Goal: Transaction & Acquisition: Subscribe to service/newsletter

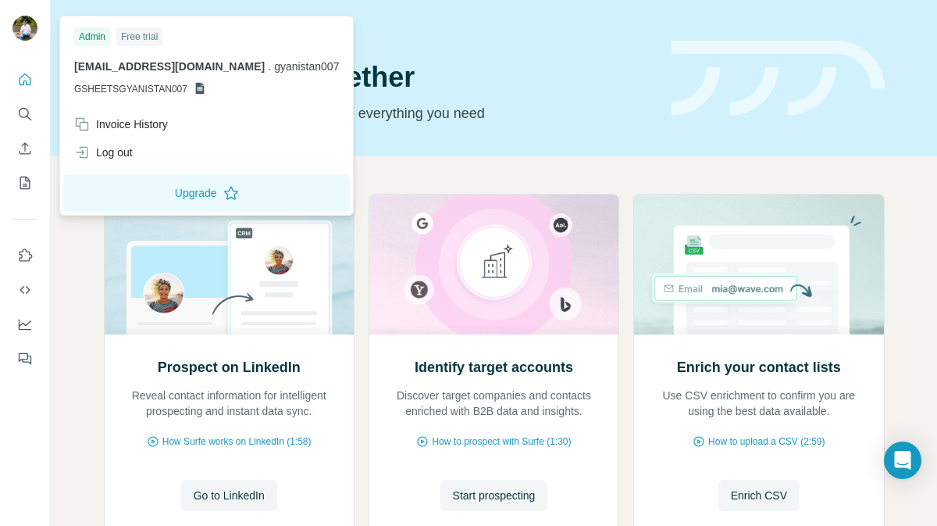
click at [28, 34] on img at bounding box center [24, 28] width 25 height 25
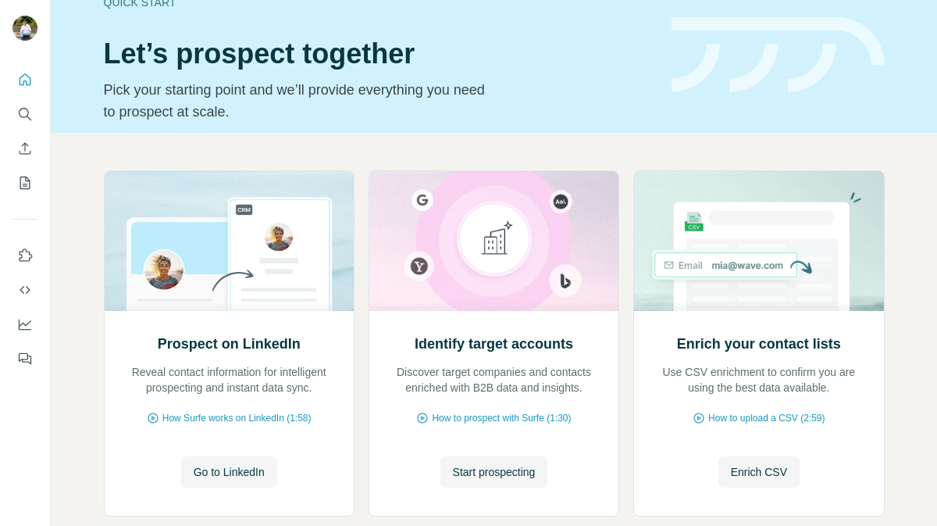
scroll to position [28, 0]
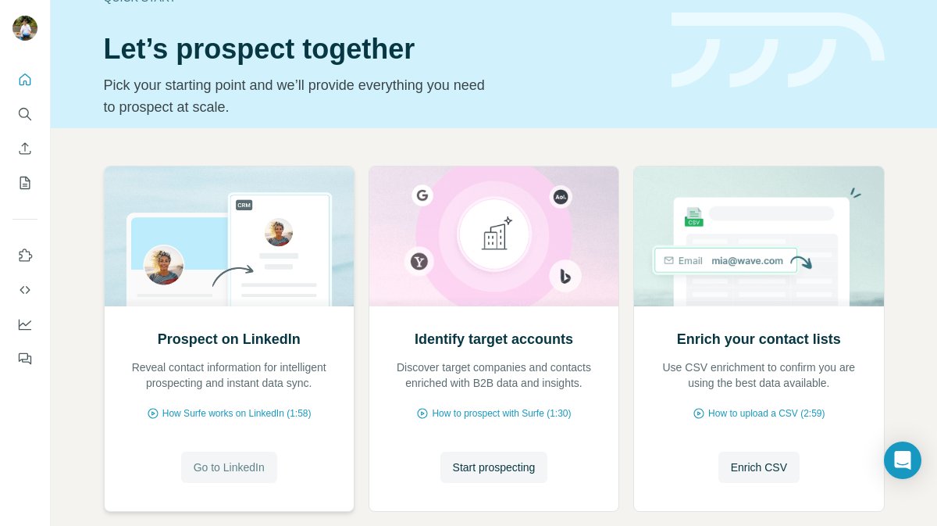
click at [250, 473] on span "Go to LinkedIn" at bounding box center [229, 467] width 71 height 16
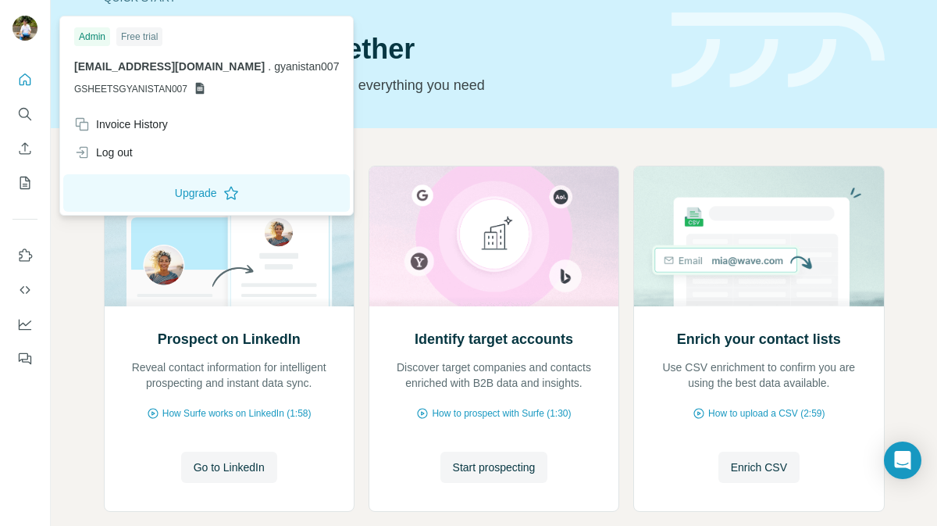
click at [6, 35] on div at bounding box center [27, 31] width 45 height 52
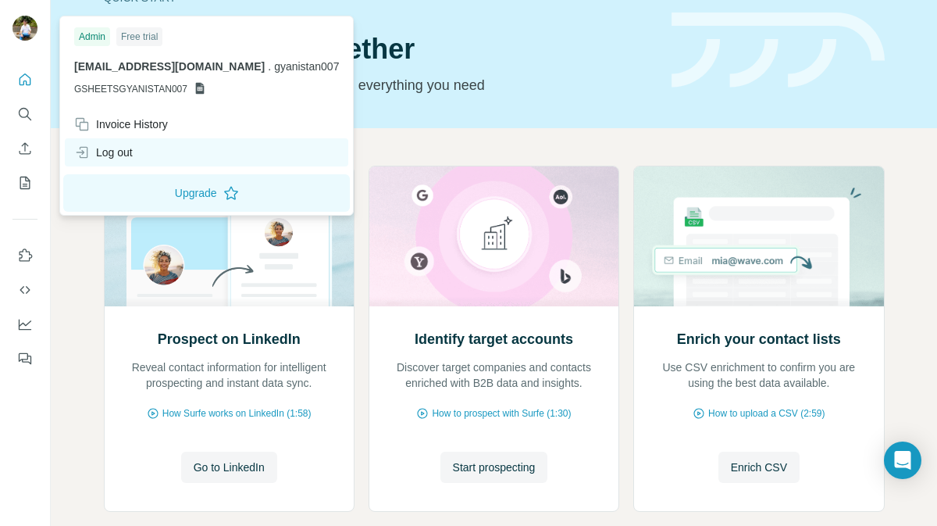
click at [119, 149] on div "Log out" at bounding box center [103, 152] width 59 height 16
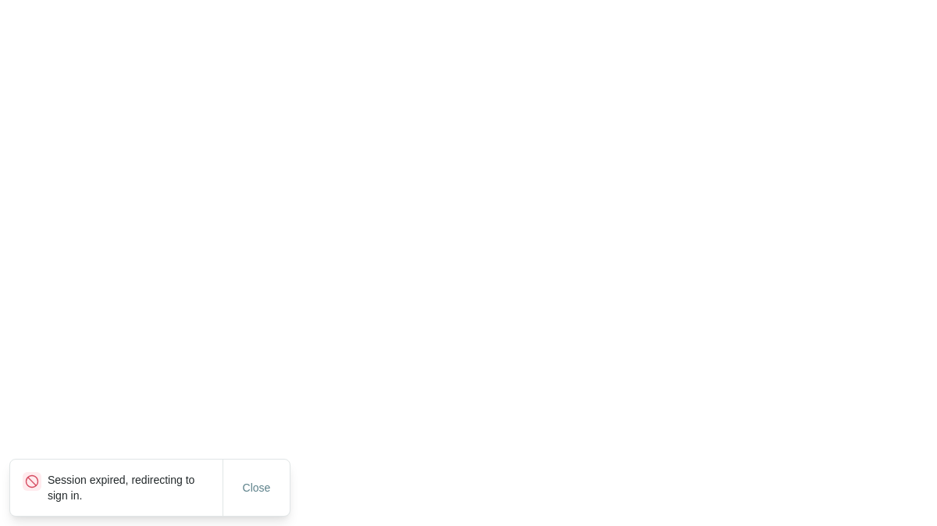
click at [119, 0] on html "Session expired, redirecting to sign in. Close" at bounding box center [468, 0] width 937 height 0
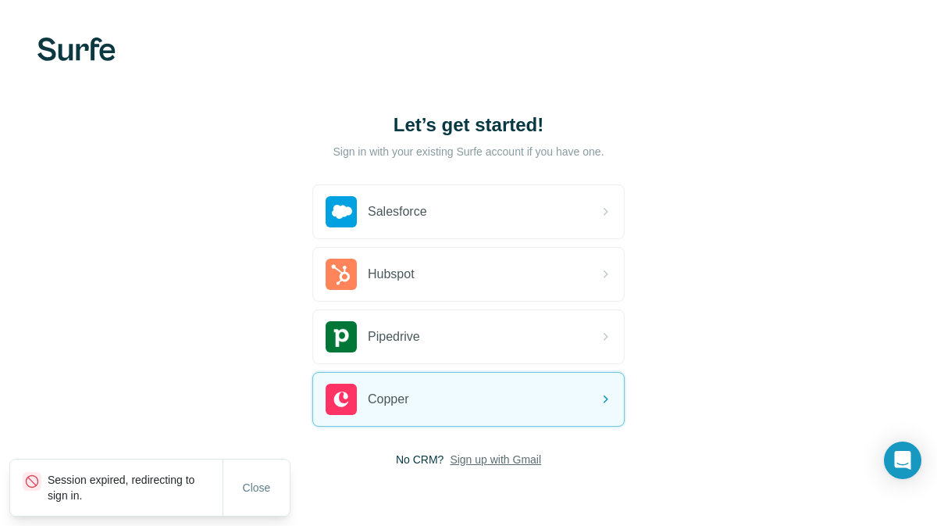
click at [476, 460] on span "Sign up with Gmail" at bounding box center [495, 459] width 91 height 16
click at [439, 503] on button "Sign up with Google" at bounding box center [468, 498] width 312 height 31
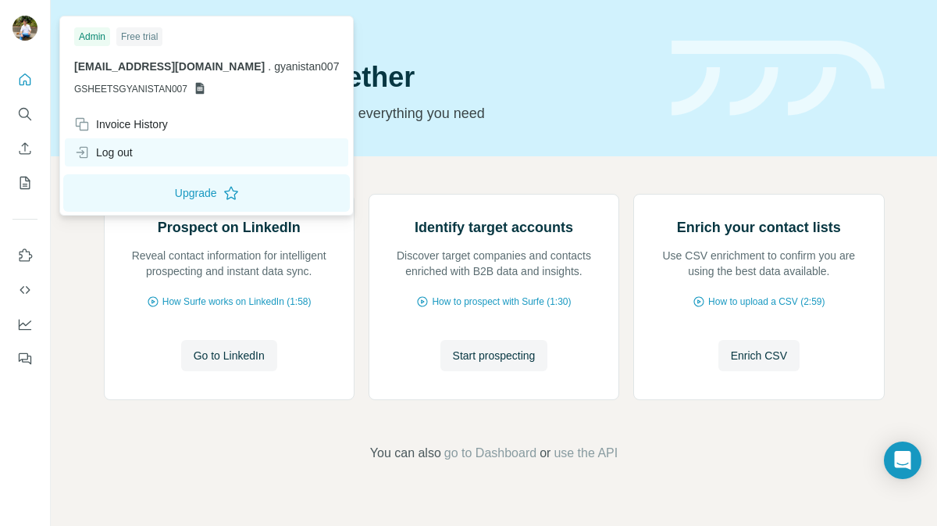
click at [111, 149] on div "Log out" at bounding box center [103, 152] width 59 height 16
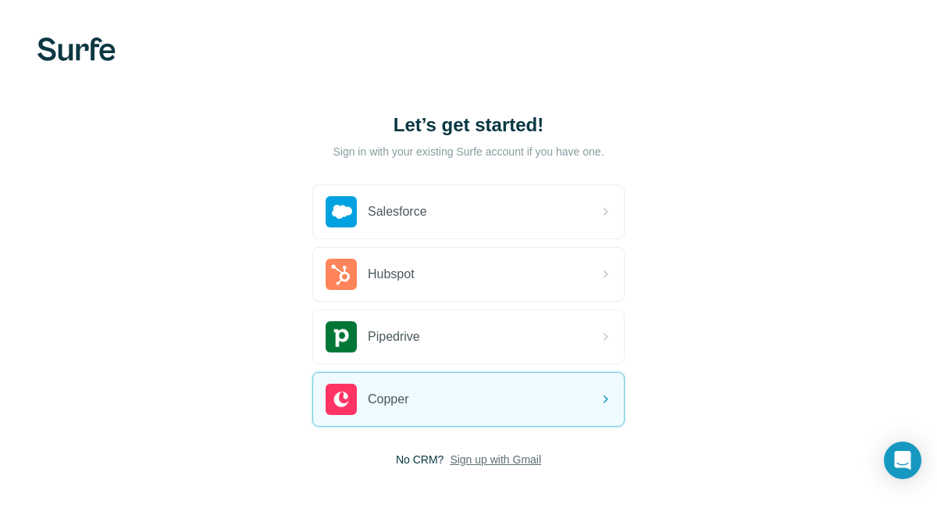
click at [498, 463] on span "Sign up with Gmail" at bounding box center [495, 459] width 91 height 16
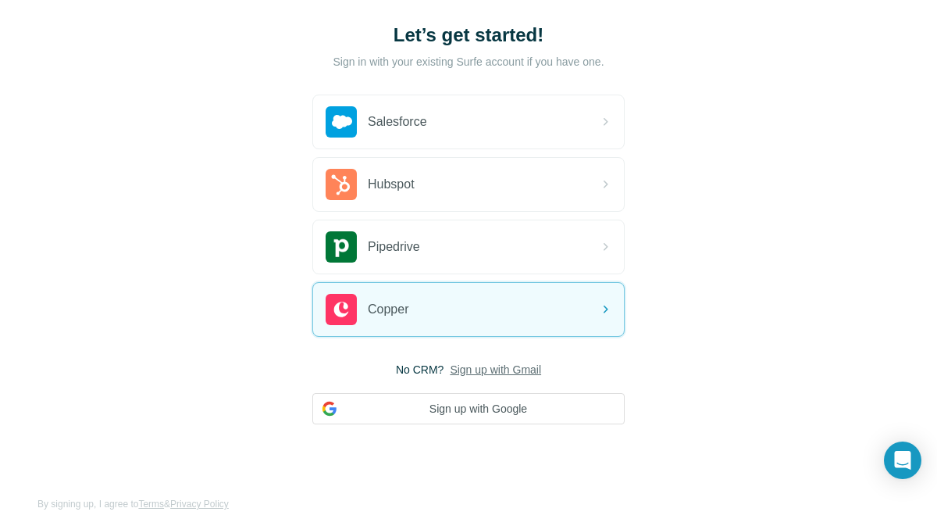
scroll to position [91, 0]
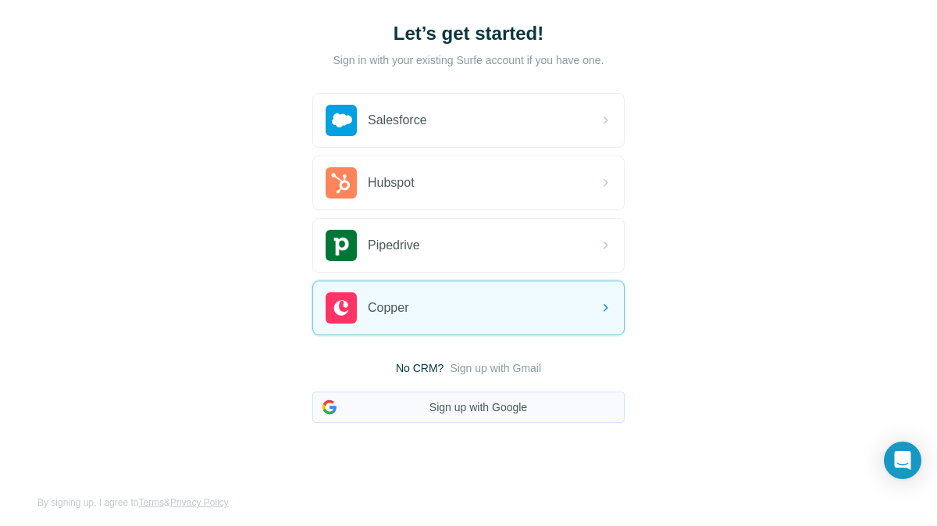
click at [508, 409] on button "Sign up with Google" at bounding box center [468, 406] width 312 height 31
